Goal: Transaction & Acquisition: Purchase product/service

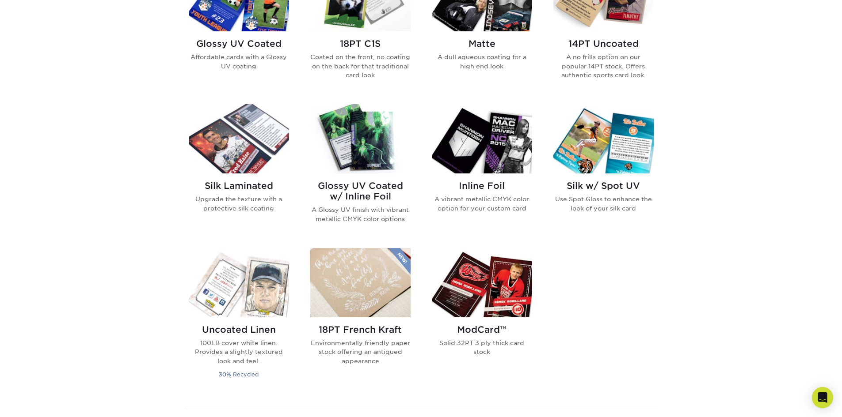
scroll to position [486, 0]
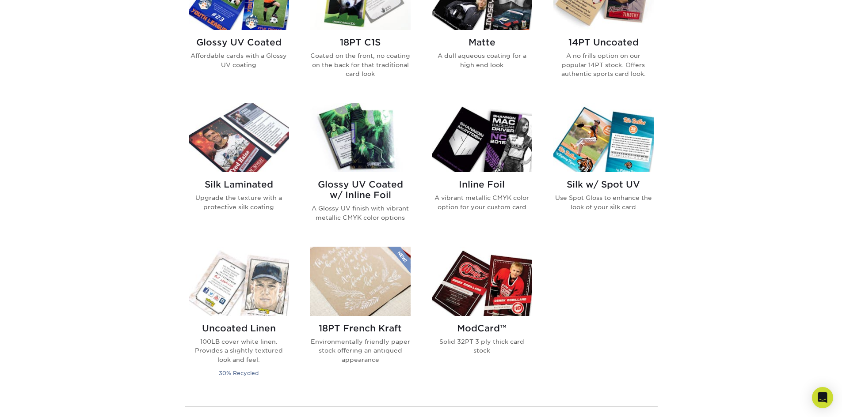
click at [490, 274] on img at bounding box center [482, 281] width 100 height 69
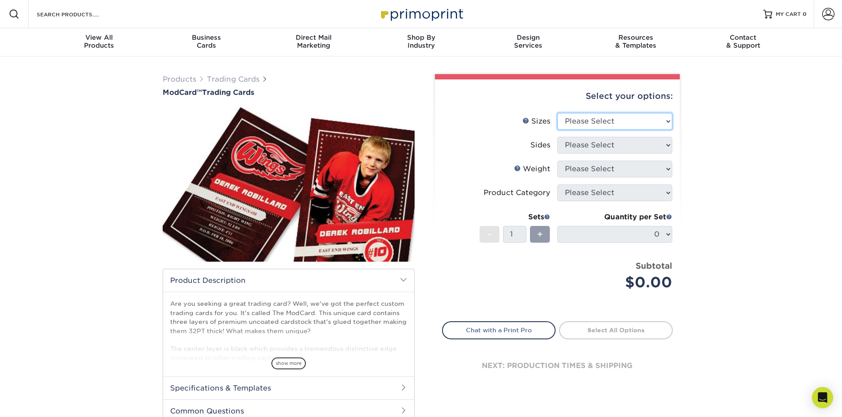
click at [587, 124] on select "Please Select 2.5" x 3.5"" at bounding box center [614, 121] width 115 height 17
select select "2.50x3.50"
click at [557, 113] on select "Please Select 2.5" x 3.5"" at bounding box center [614, 121] width 115 height 17
click at [588, 147] on select "Please Select Print Both Sides Print Front Only" at bounding box center [614, 145] width 115 height 17
select select "13abbda7-1d64-4f25-8bb2-c179b224825d"
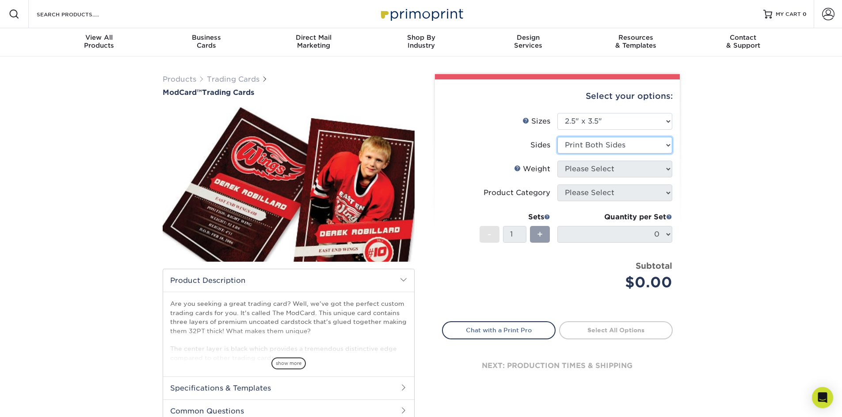
click at [557, 137] on select "Please Select Print Both Sides Print Front Only" at bounding box center [614, 145] width 115 height 17
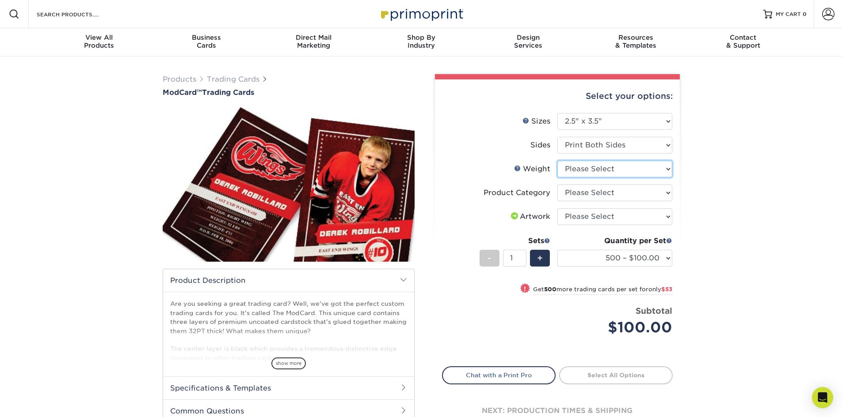
click at [591, 176] on select "Please Select 32PTUCBLK" at bounding box center [614, 169] width 115 height 17
select select "32PTUCBLK"
click at [557, 161] on select "Please Select 32PTUCBLK" at bounding box center [614, 169] width 115 height 17
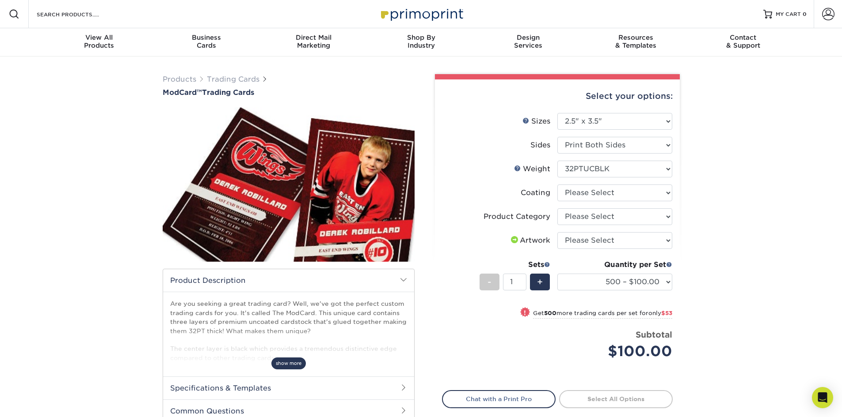
click at [292, 366] on span "show more" at bounding box center [288, 364] width 34 height 12
click at [603, 244] on select "Please Select I will upload files I need a design - $100" at bounding box center [614, 240] width 115 height 17
select select "upload"
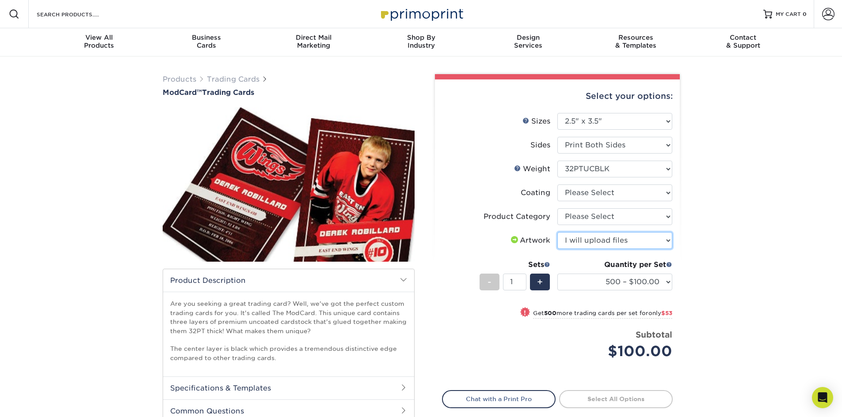
click at [557, 232] on select "Please Select I will upload files I need a design - $100" at bounding box center [614, 240] width 115 height 17
click at [590, 222] on select "Please Select Trading Cards" at bounding box center [614, 217] width 115 height 17
select select "c2f9bce9-36c2-409d-b101-c29d9d031e18"
click at [557, 209] on select "Please Select Trading Cards" at bounding box center [614, 217] width 115 height 17
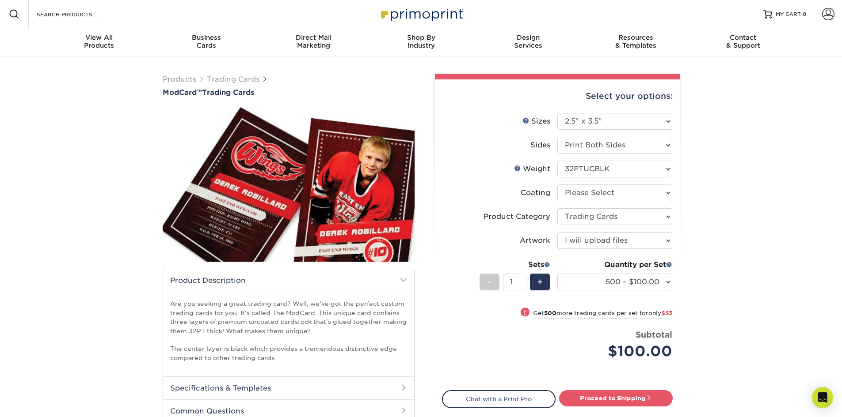
click at [721, 289] on div "Products Trading Cards ModCard™ Trading Cards show more Templates /" at bounding box center [421, 275] width 842 height 437
click at [671, 278] on select "500 – $100.00 1000 – $153.00" at bounding box center [614, 282] width 115 height 17
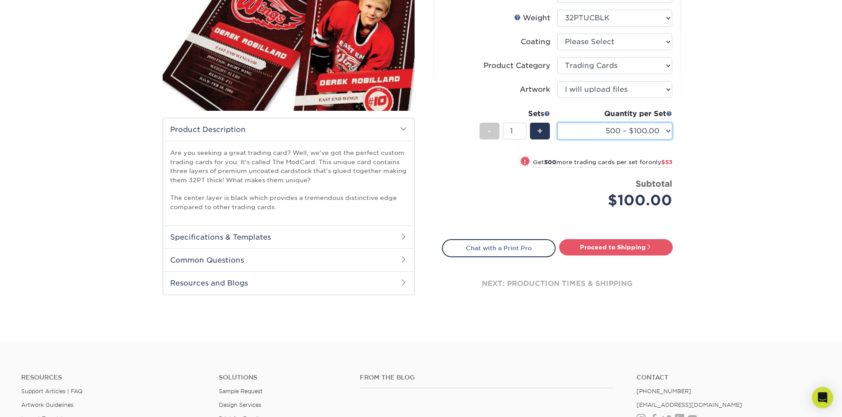
scroll to position [177, 0]
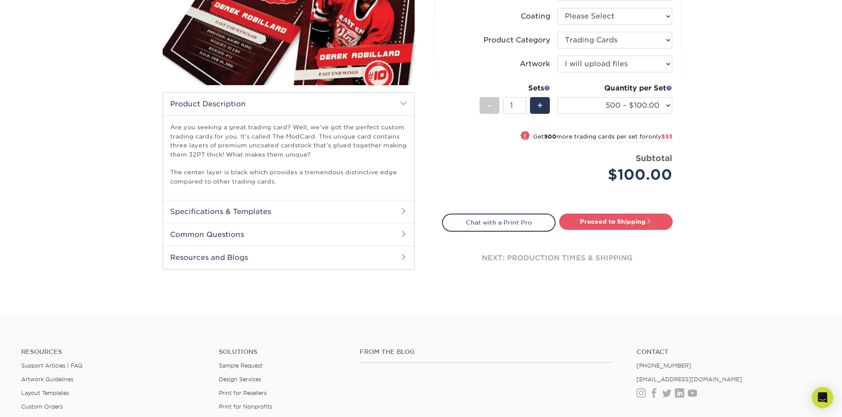
click at [328, 236] on h2 "Common Questions" at bounding box center [288, 234] width 251 height 23
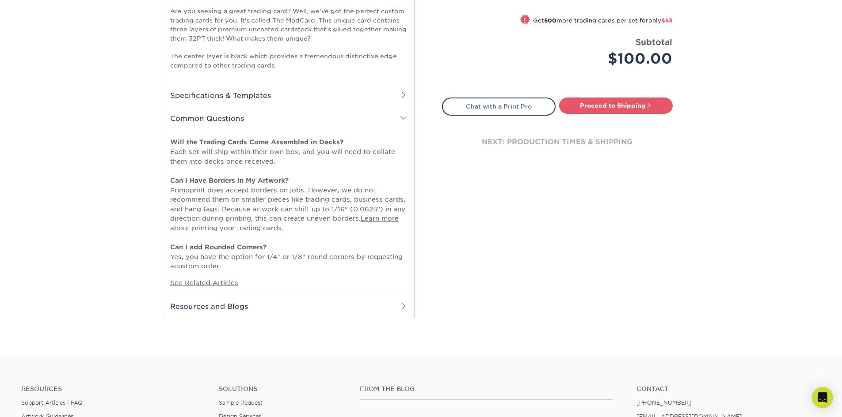
scroll to position [309, 0]
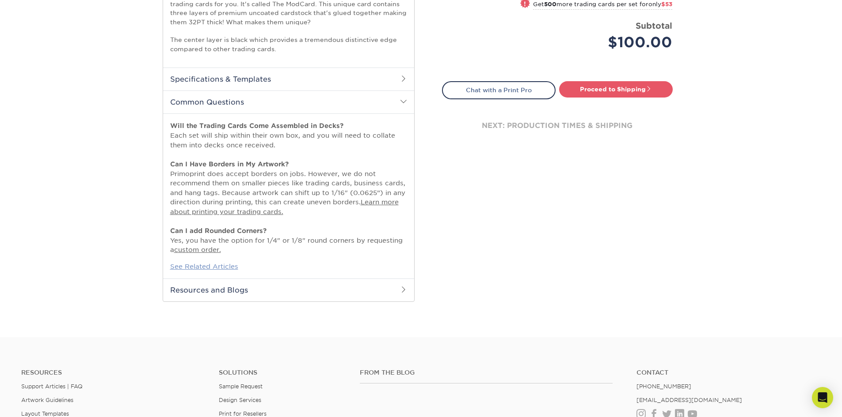
click at [224, 267] on link "See Related Articles" at bounding box center [204, 267] width 68 height 8
drag, startPoint x: 626, startPoint y: 79, endPoint x: 626, endPoint y: 87, distance: 8.4
click at [626, 88] on link "Proceed to Shipping" at bounding box center [616, 89] width 114 height 16
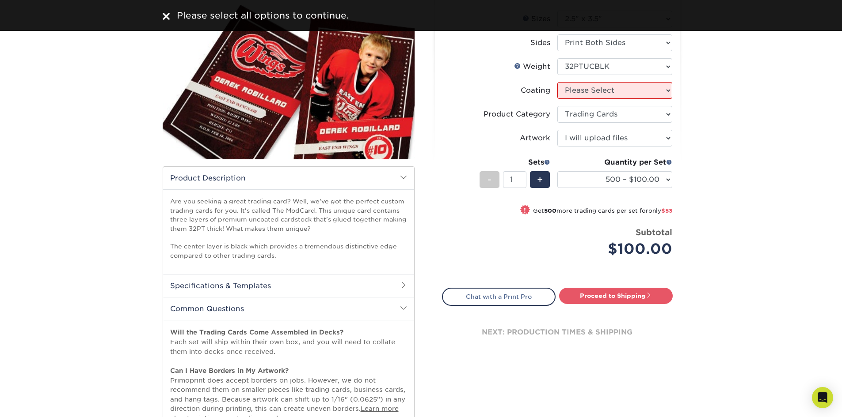
scroll to position [44, 0]
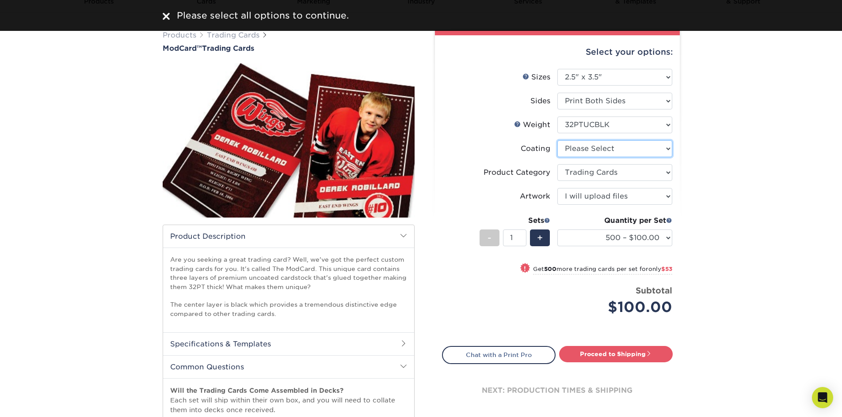
click at [603, 157] on select at bounding box center [614, 148] width 115 height 17
select select "3e7618de-abca-4bda-9f97-8b9129e913d8"
click at [557, 140] on select at bounding box center [614, 148] width 115 height 17
select select "-1"
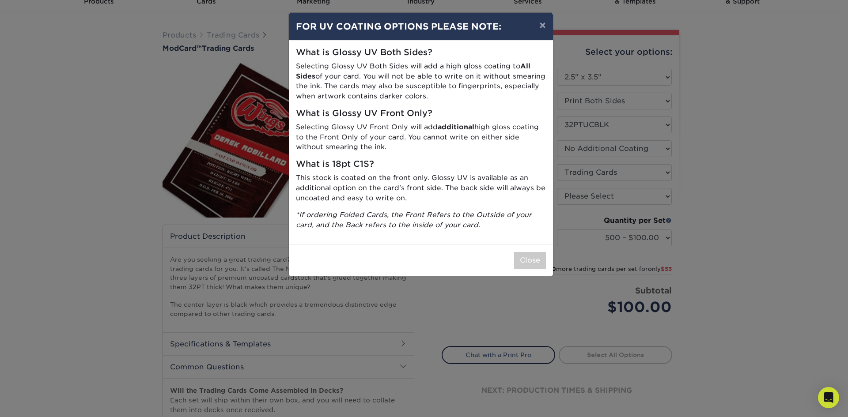
click at [533, 251] on div "Close" at bounding box center [421, 260] width 264 height 31
click at [532, 260] on button "Close" at bounding box center [530, 260] width 32 height 17
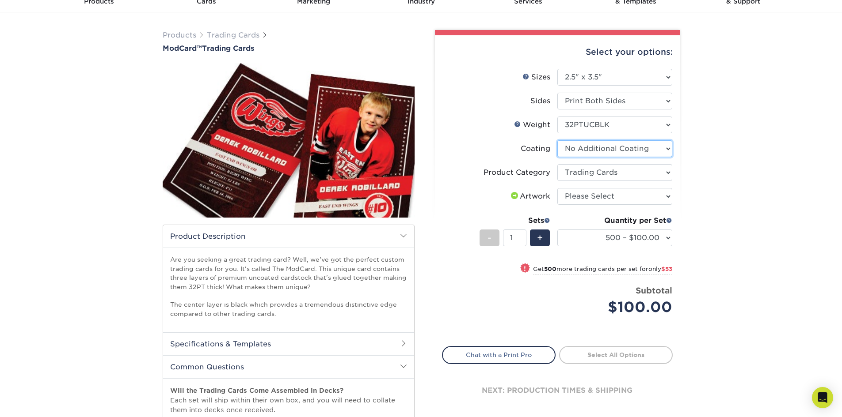
click at [598, 151] on select at bounding box center [614, 148] width 115 height 17
click at [790, 144] on div "Products Trading Cards ModCard™ Trading Cards show more Templates /" at bounding box center [421, 307] width 842 height 590
click at [603, 198] on select "Please Select I will upload files I need a design - $100" at bounding box center [614, 196] width 115 height 17
select select "upload"
click at [557, 188] on select "Please Select I will upload files I need a design - $100" at bounding box center [614, 196] width 115 height 17
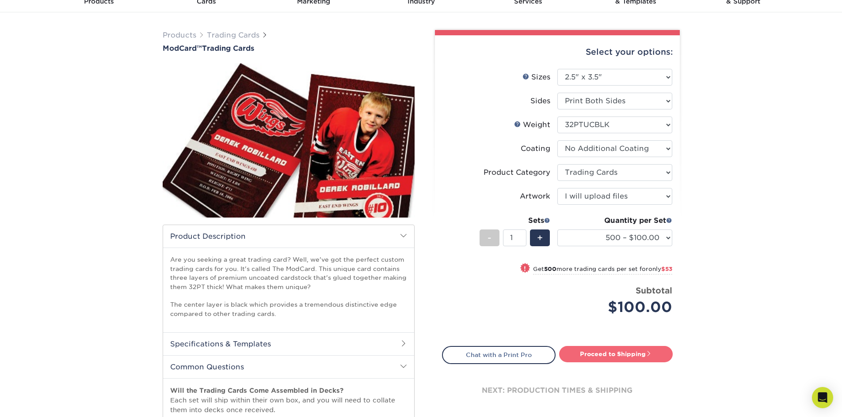
click at [621, 353] on link "Proceed to Shipping" at bounding box center [616, 354] width 114 height 16
select select "1cb2575a-0653-4a32-8e14-9db875e4cbae"
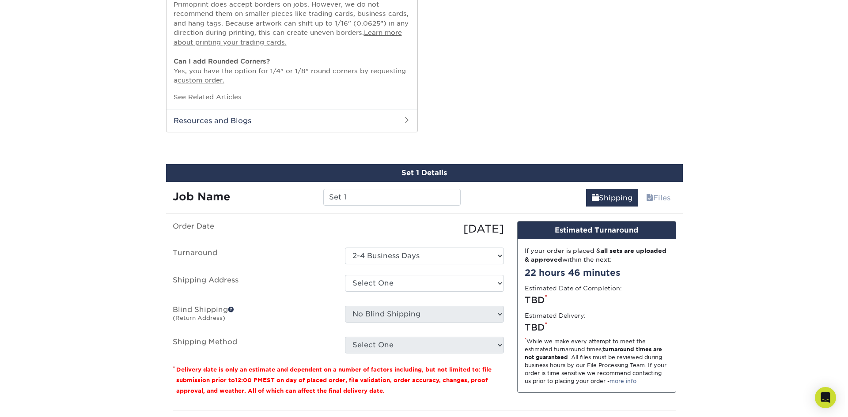
scroll to position [568, 0]
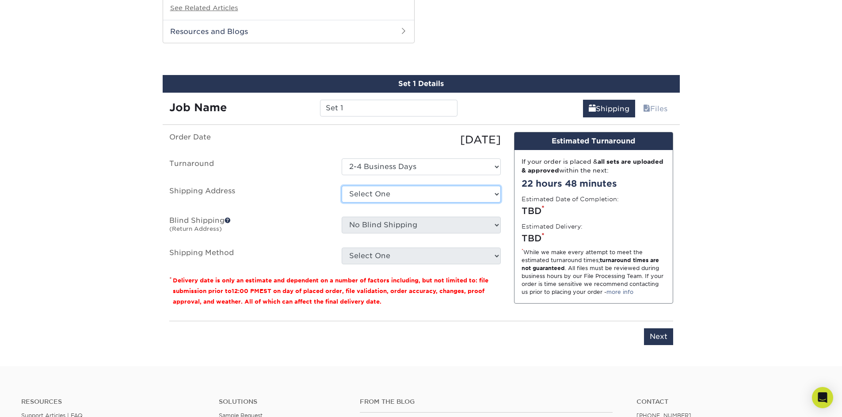
click at [455, 190] on select "Select One + Add New Address - Login" at bounding box center [421, 194] width 159 height 17
select select "newaddress"
click at [342, 186] on select "Select One + Add New Address - Login" at bounding box center [421, 194] width 159 height 17
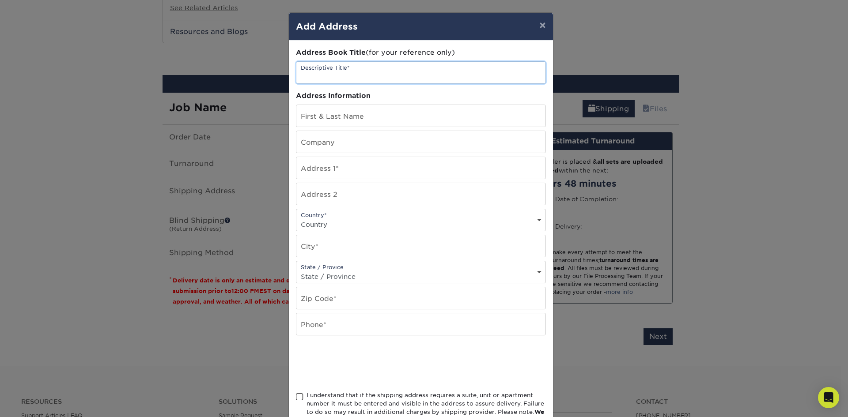
click at [343, 72] on input "text" at bounding box center [420, 73] width 249 height 22
type input "office"
click at [368, 121] on input "text" at bounding box center [420, 116] width 249 height 22
type input "[PERSON_NAME]"
click at [363, 171] on input "text" at bounding box center [420, 168] width 249 height 22
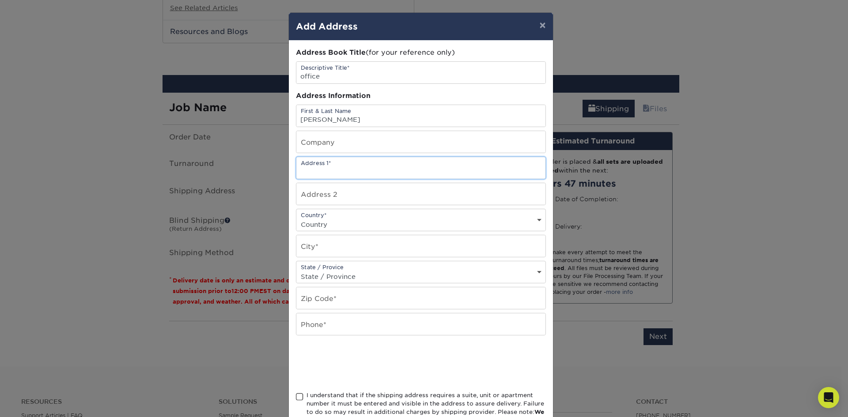
type input "[STREET_ADDRESS][PERSON_NAME]"
select select "US"
type input "[GEOGRAPHIC_DATA]"
select select "PA"
type input "16802"
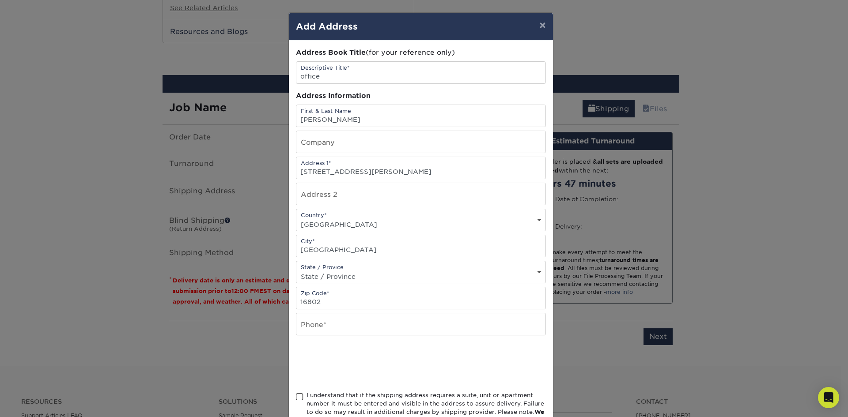
click at [482, 363] on div at bounding box center [421, 363] width 250 height 34
click at [343, 329] on input "text" at bounding box center [420, 325] width 249 height 22
type input "4103229018"
click at [479, 361] on div at bounding box center [421, 363] width 250 height 34
click at [296, 396] on span at bounding box center [300, 397] width 8 height 8
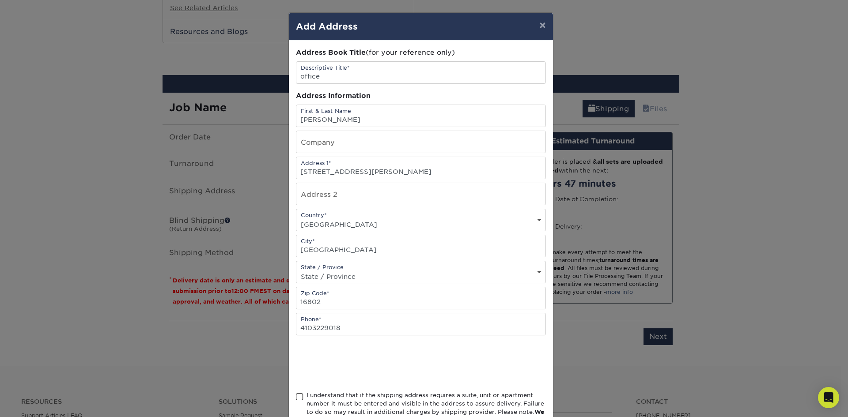
click at [0, 0] on input "I understand that if the shipping address requires a suite, unit or apartment n…" at bounding box center [0, 0] width 0 height 0
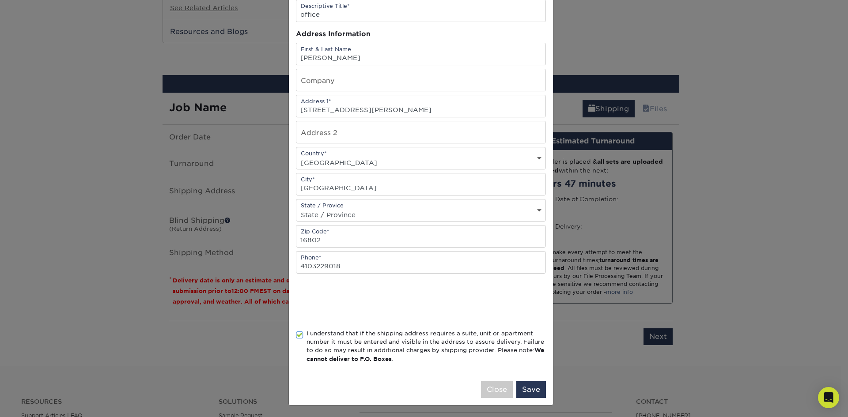
scroll to position [63, 0]
click at [529, 390] on button "Save" at bounding box center [531, 389] width 30 height 17
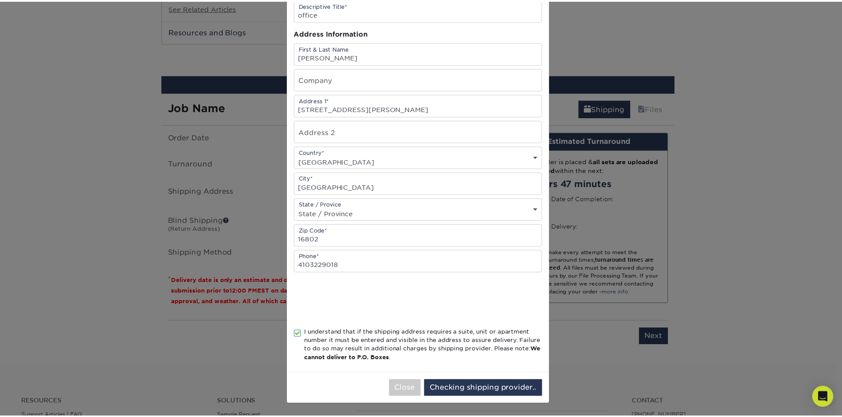
scroll to position [0, 0]
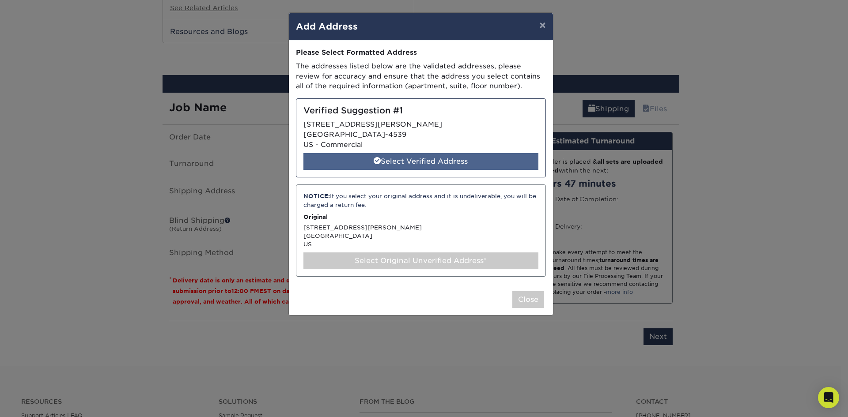
click at [420, 159] on div "Select Verified Address" at bounding box center [421, 161] width 235 height 17
select select "286505"
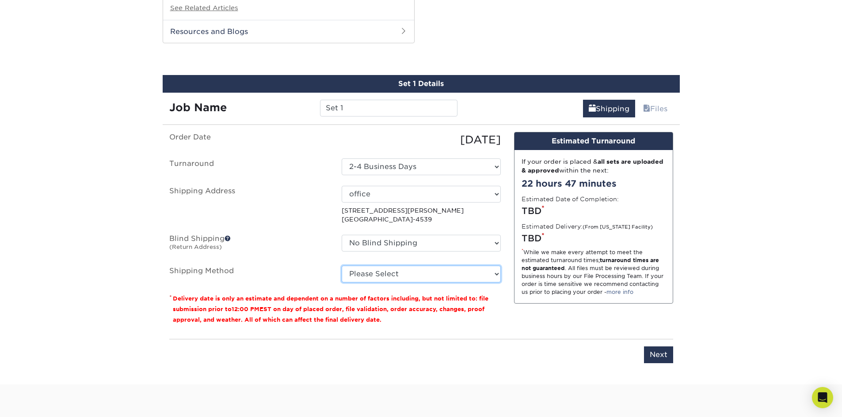
click at [397, 276] on select "Please Select Ground Shipping (+$15.66) 3 Day Shipping Service (+$22.44) 2 Day …" at bounding box center [421, 274] width 159 height 17
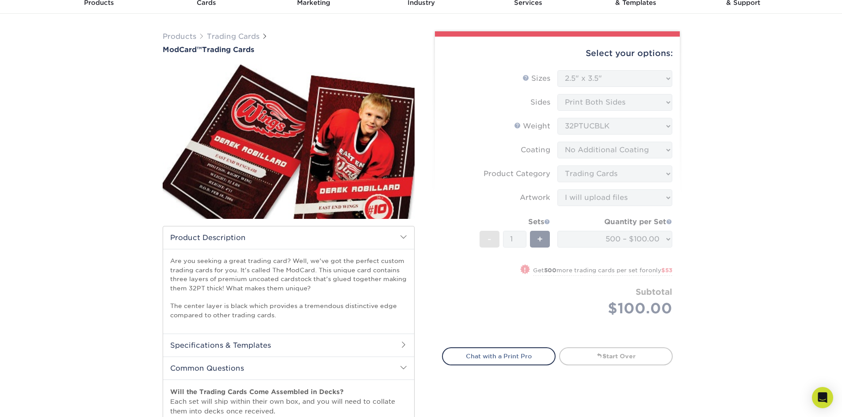
scroll to position [38, 0]
